Goal: Task Accomplishment & Management: Use online tool/utility

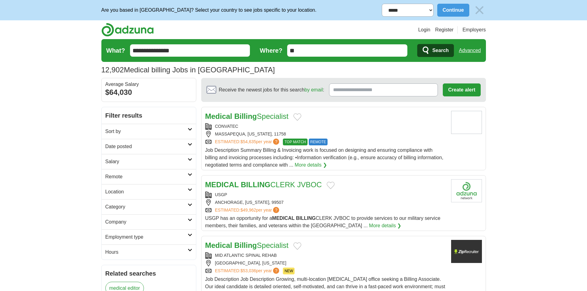
click at [317, 128] on div "CONVATEC" at bounding box center [325, 126] width 241 height 6
drag, startPoint x: 78, startPoint y: 151, endPoint x: 98, endPoint y: 161, distance: 22.7
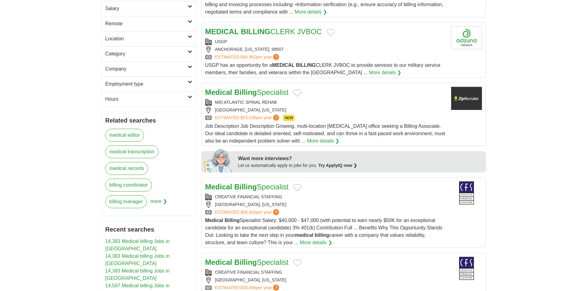
scroll to position [154, 0]
click at [320, 115] on div "ESTIMATED: $53,036 per year ? NEW" at bounding box center [325, 117] width 241 height 7
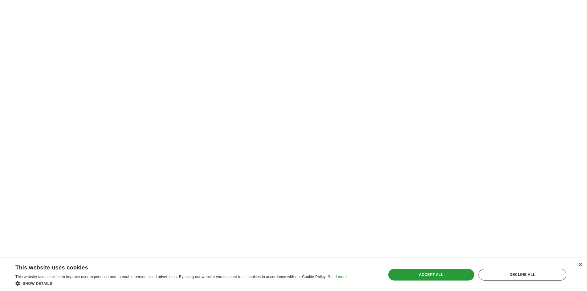
scroll to position [1091, 0]
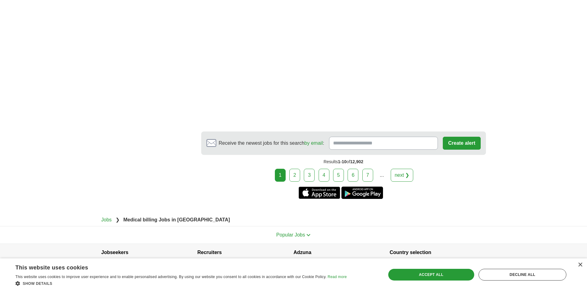
click at [291, 169] on link "2" at bounding box center [294, 175] width 11 height 13
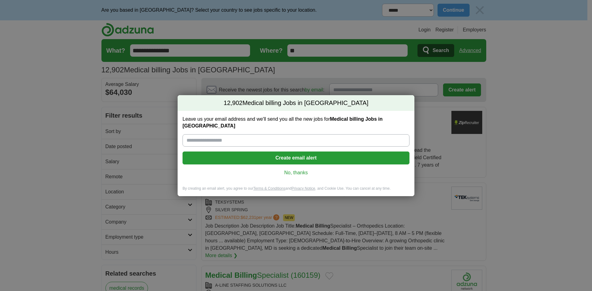
click at [295, 172] on link "No, thanks" at bounding box center [295, 172] width 217 height 7
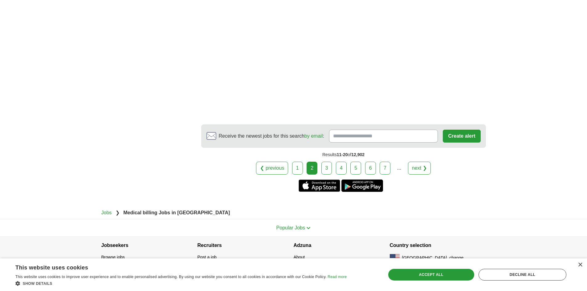
scroll to position [1043, 0]
click at [328, 164] on link "3" at bounding box center [326, 167] width 11 height 13
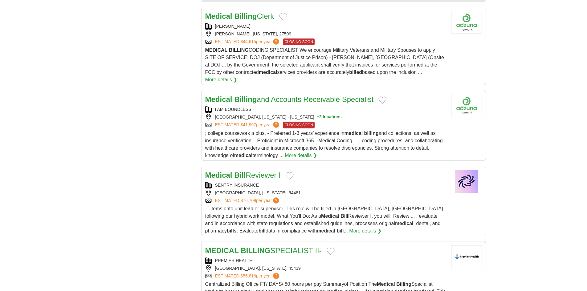
scroll to position [611, 0]
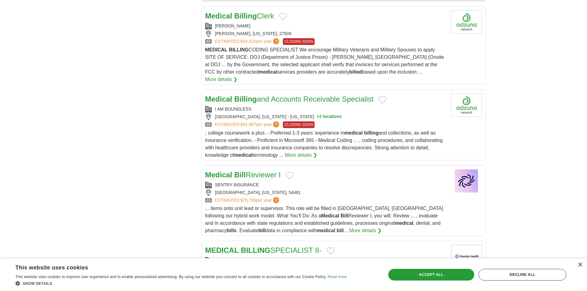
drag, startPoint x: 212, startPoint y: 100, endPoint x: 275, endPoint y: 110, distance: 63.7
click at [275, 110] on div "I AM BOUNDLESS [GEOGRAPHIC_DATA], [US_STATE] - [US_STATE] + 2 locations ESTIMAT…" at bounding box center [325, 117] width 241 height 22
copy div "I AM BOUNDLESS [GEOGRAPHIC_DATA], [US_STATE] - [US_STATE]"
click at [134, 57] on div "**********" at bounding box center [293, 7] width 385 height 1022
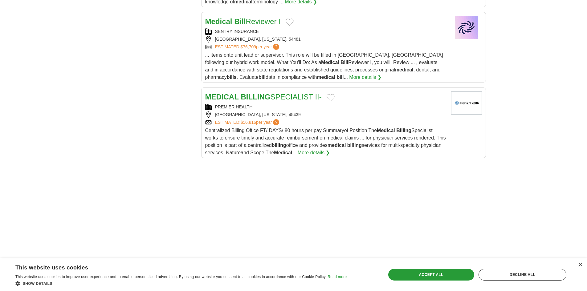
scroll to position [765, 0]
drag, startPoint x: 213, startPoint y: 97, endPoint x: 265, endPoint y: 106, distance: 52.5
click at [265, 106] on div "PREMIER HEALTH [GEOGRAPHIC_DATA], [US_STATE], 45439 ESTIMATED: $56,816 per year…" at bounding box center [325, 115] width 241 height 22
copy div "PREMIER HEALTH MORAINE, [US_STATE], 45439"
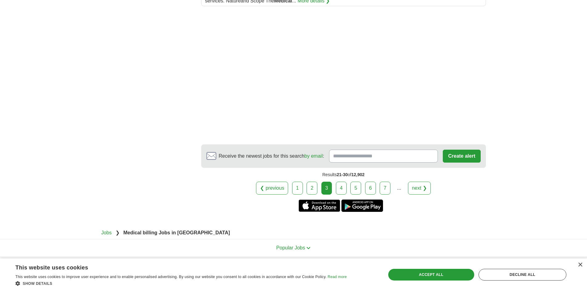
scroll to position [919, 0]
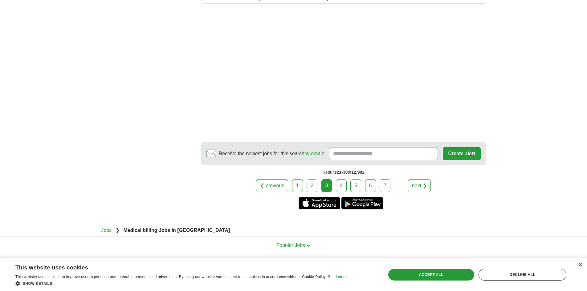
click at [344, 180] on link "4" at bounding box center [341, 185] width 11 height 13
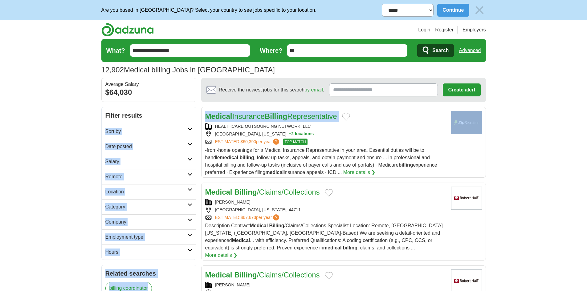
drag, startPoint x: 214, startPoint y: 124, endPoint x: 189, endPoint y: 123, distance: 25.0
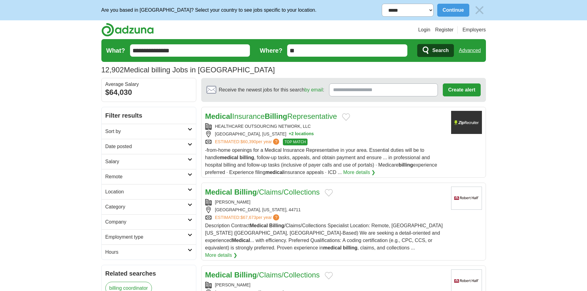
drag, startPoint x: 213, startPoint y: 124, endPoint x: 259, endPoint y: 136, distance: 47.4
click at [259, 136] on div "HEALTHCARE OUTSOURCING NETWORK, LLC RICHMOND, VIRGINIA + 2 locations ESTIMATED:…" at bounding box center [325, 134] width 241 height 22
copy div "HEALTHCARE OUTSOURCING NETWORK, LLC RICHMOND, VIRGINIA"
drag, startPoint x: 45, startPoint y: 49, endPoint x: 68, endPoint y: 41, distance: 23.9
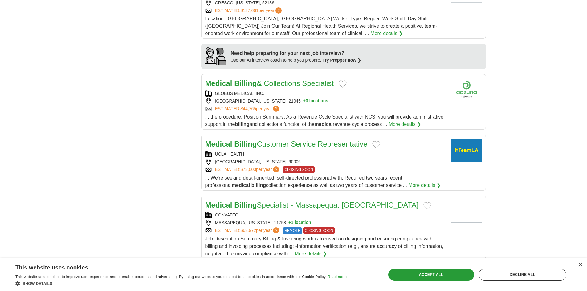
scroll to position [555, 0]
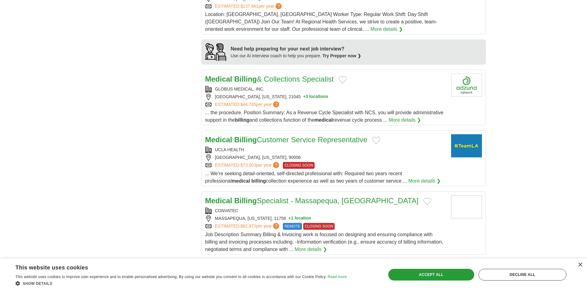
drag, startPoint x: 218, startPoint y: 74, endPoint x: 277, endPoint y: 83, distance: 59.8
click at [277, 86] on div "GLOBUS MEDICAL, INC. COLUMBIA, MARYLAND, 21045 + 3 locations ESTIMATED: $44,765…" at bounding box center [325, 97] width 241 height 22
copy div "GLOBUS MEDICAL, INC. COLUMBIA, MARYLAND, 21045"
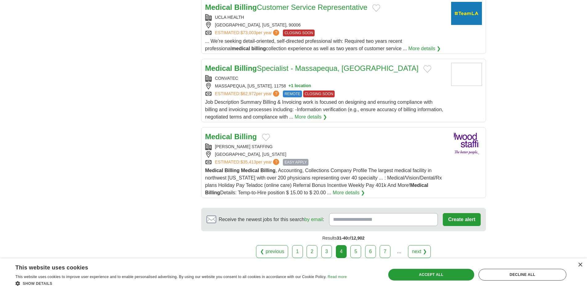
scroll to position [687, 0]
click at [357, 245] on link "5" at bounding box center [355, 251] width 11 height 13
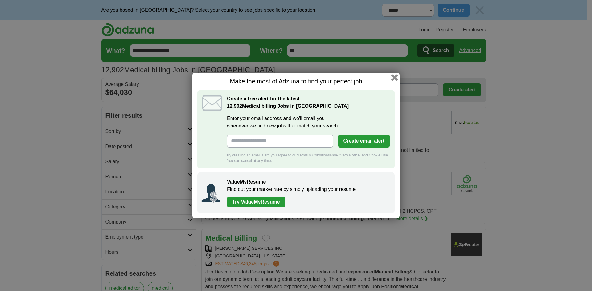
click at [397, 75] on button "button" at bounding box center [394, 77] width 7 height 7
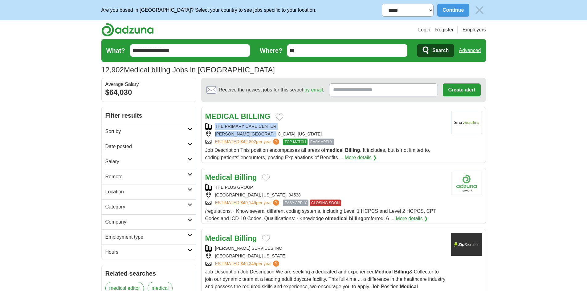
drag, startPoint x: 217, startPoint y: 125, endPoint x: 275, endPoint y: 135, distance: 58.9
click at [275, 135] on div "THE PRIMARY CARE CENTER [PERSON_NAME][GEOGRAPHIC_DATA], [US_STATE] ESTIMATED: $…" at bounding box center [325, 134] width 241 height 22
copy div "THE PRIMARY CARE CENTER [PERSON_NAME][GEOGRAPHIC_DATA], [US_STATE]"
